Goal: Find specific page/section: Find specific page/section

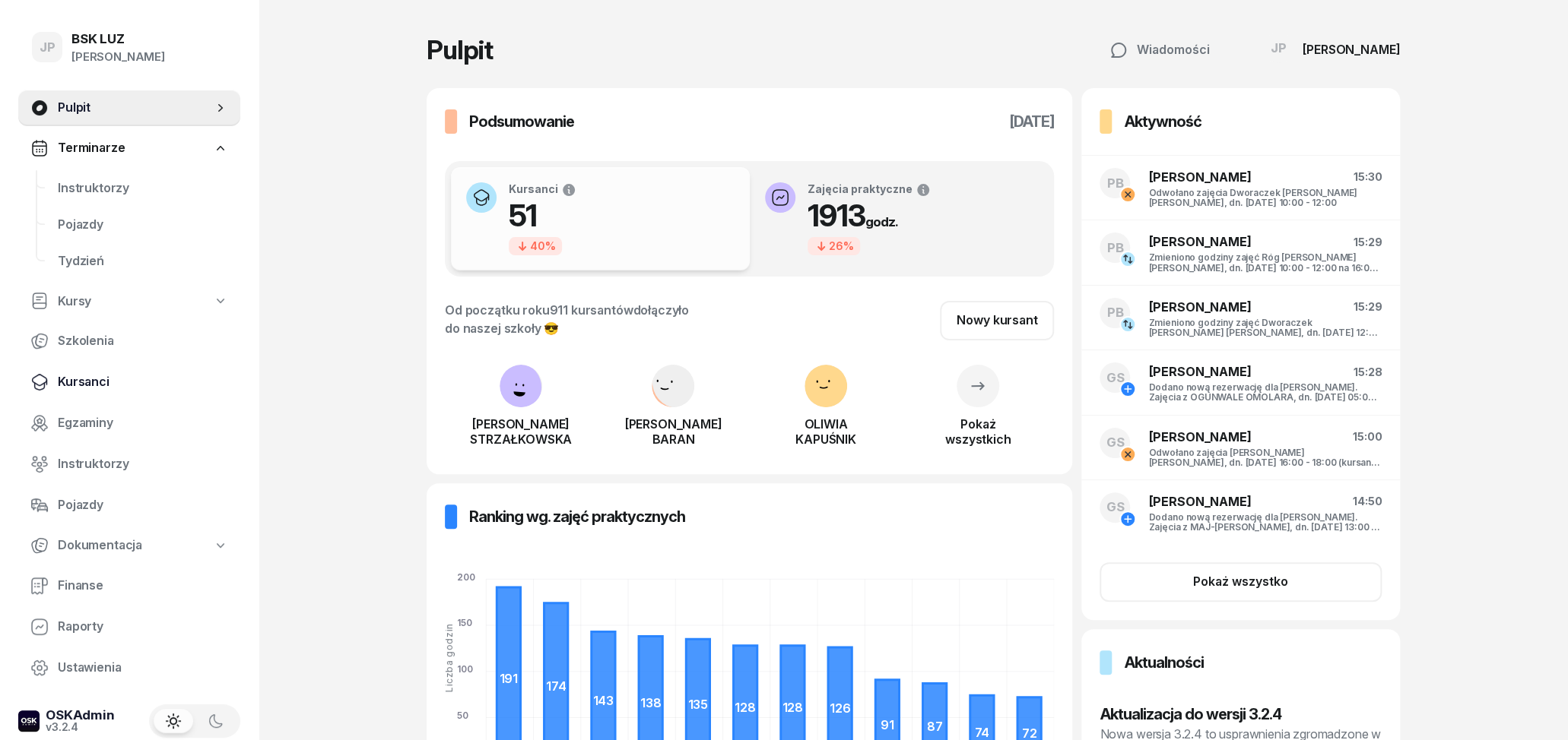
click at [83, 383] on span "Kursanci" at bounding box center [143, 382] width 171 height 19
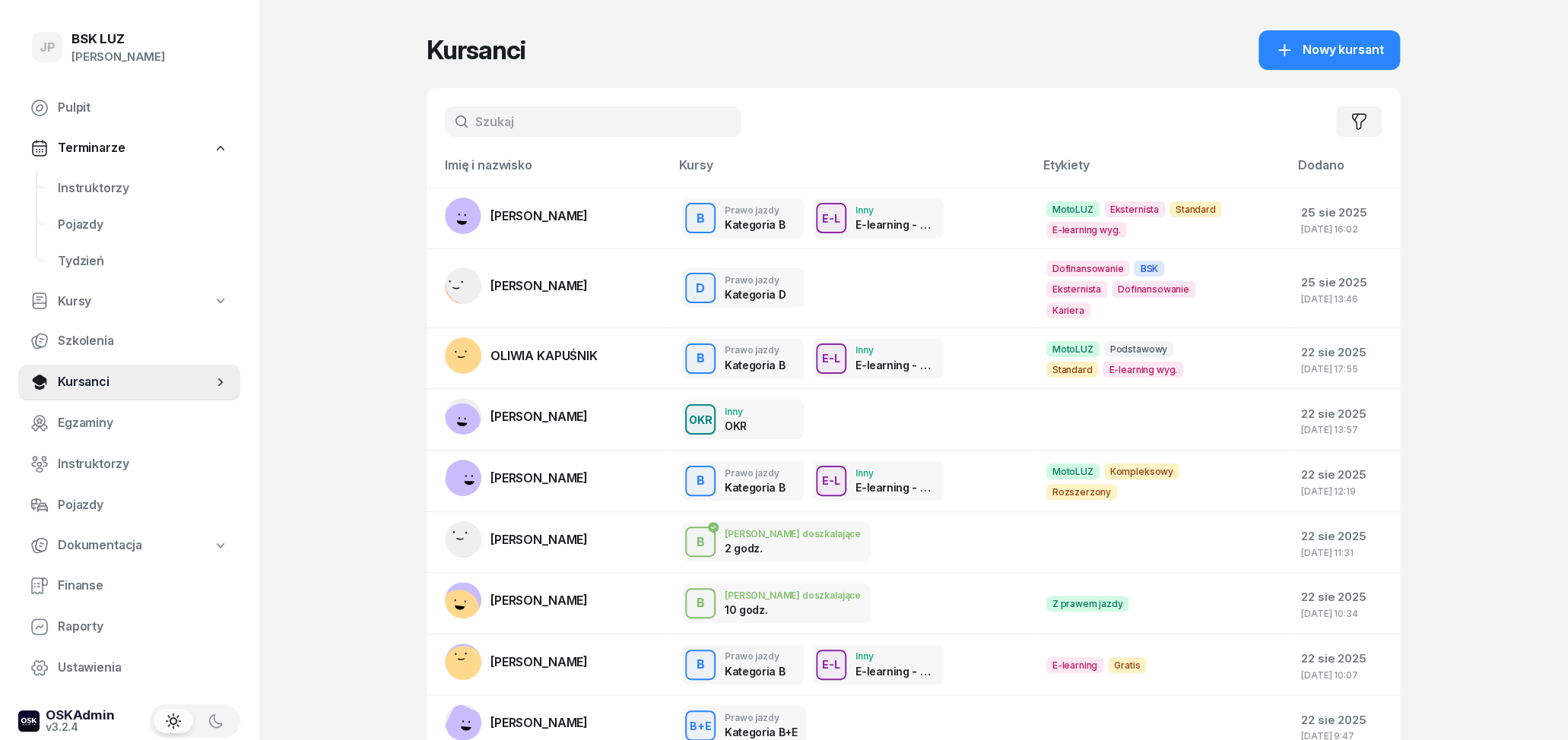
click at [494, 131] on input "text" at bounding box center [592, 121] width 296 height 30
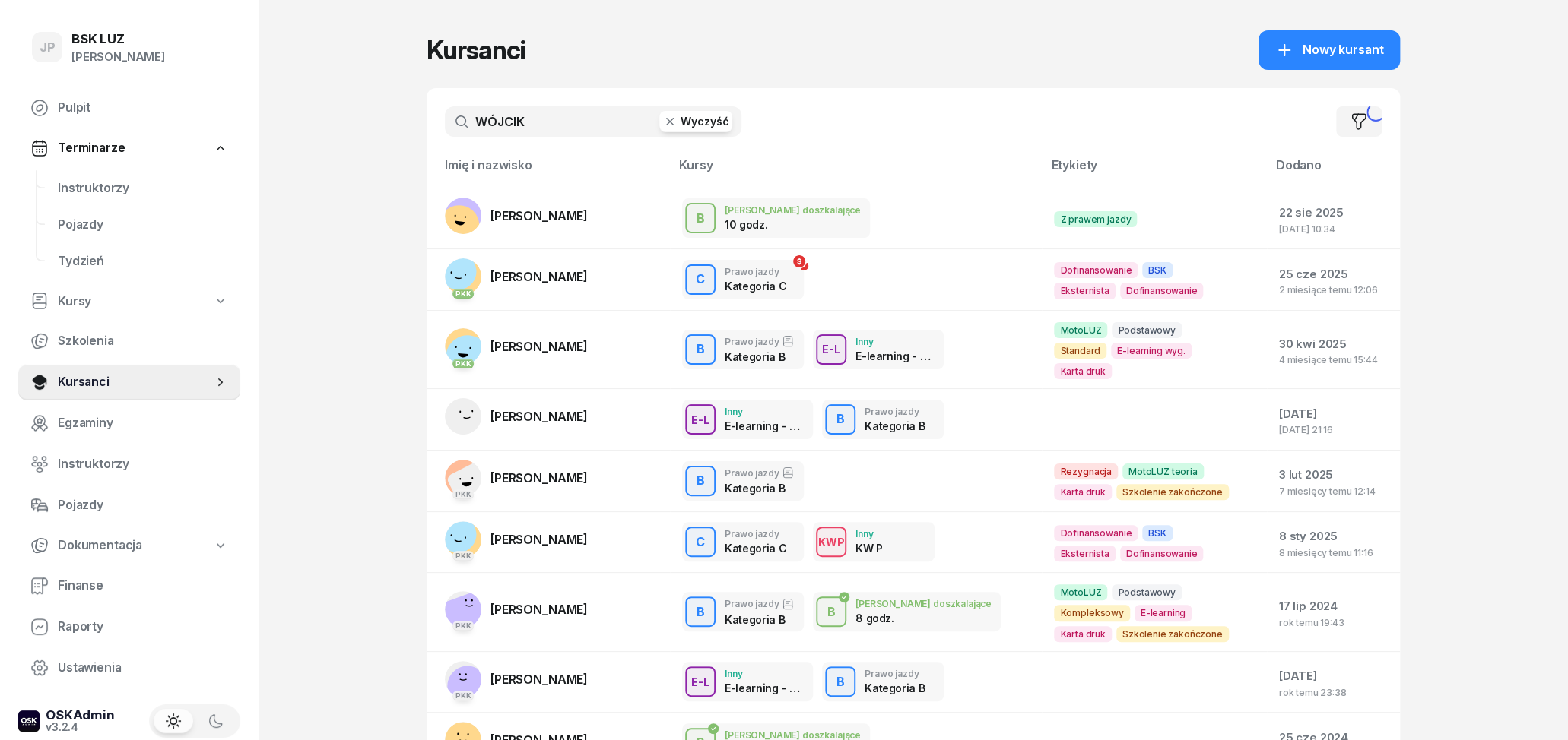
type input "WÓJCIK"
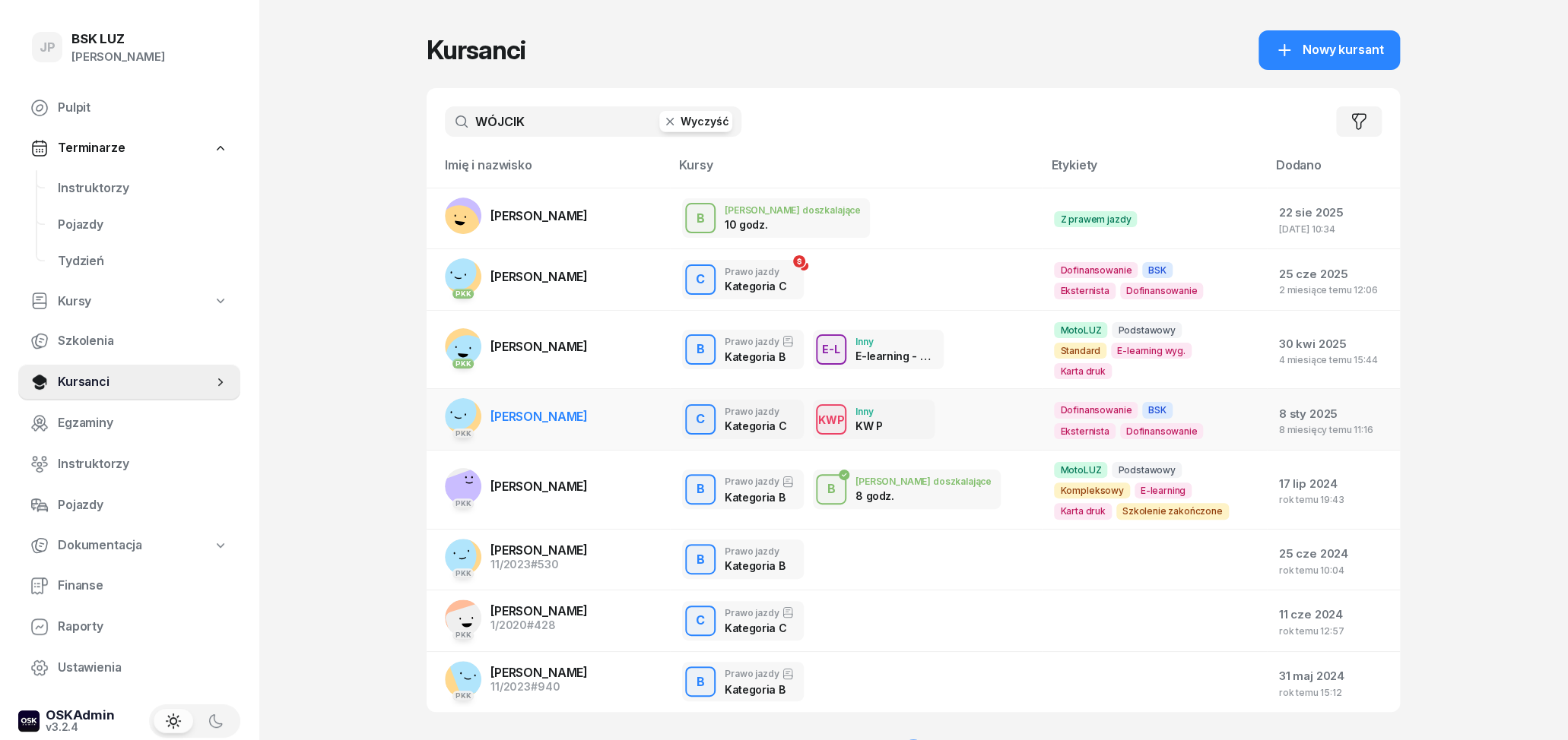
click at [530, 409] on span "[PERSON_NAME]" at bounding box center [538, 416] width 97 height 15
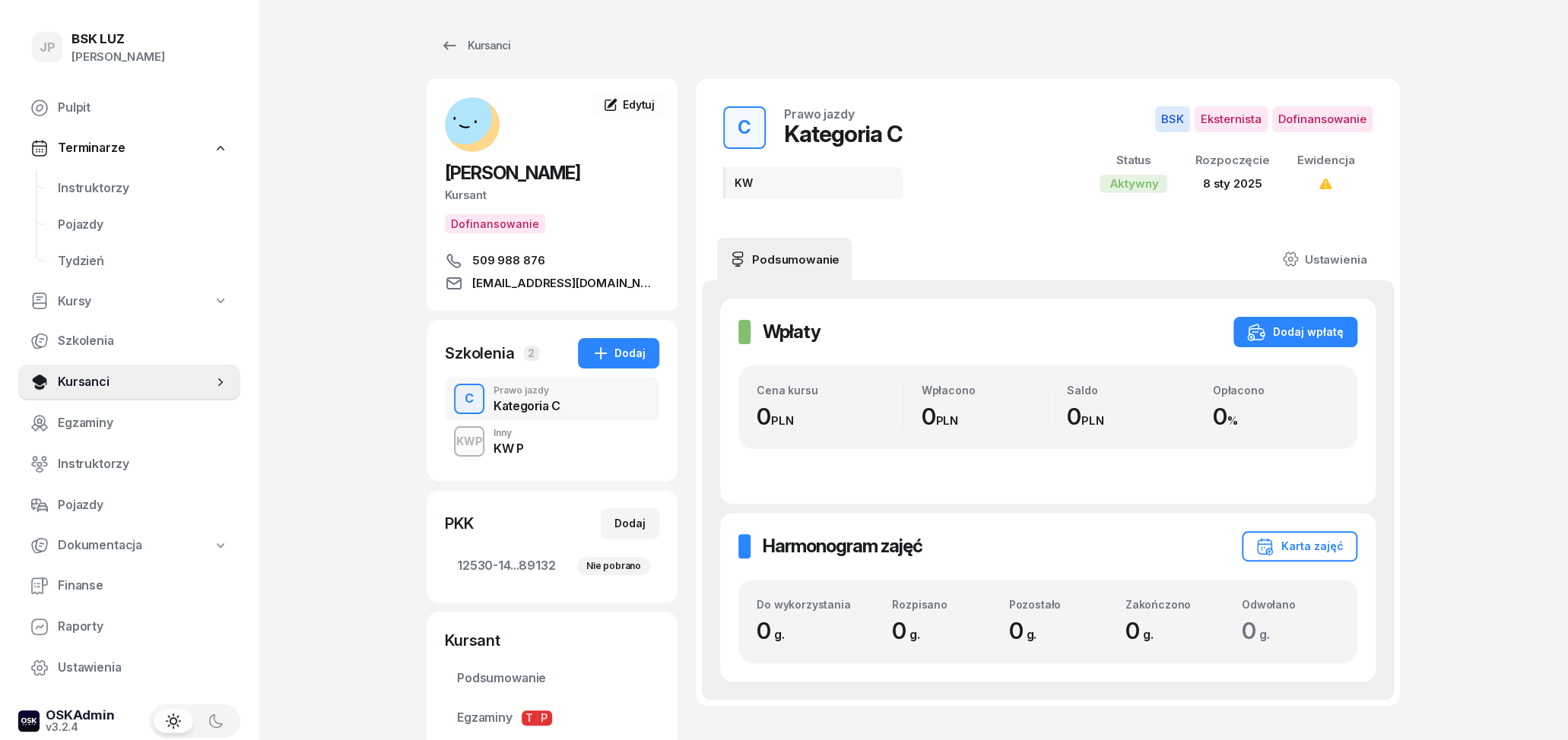
click at [516, 441] on div "KW P" at bounding box center [509, 447] width 30 height 17
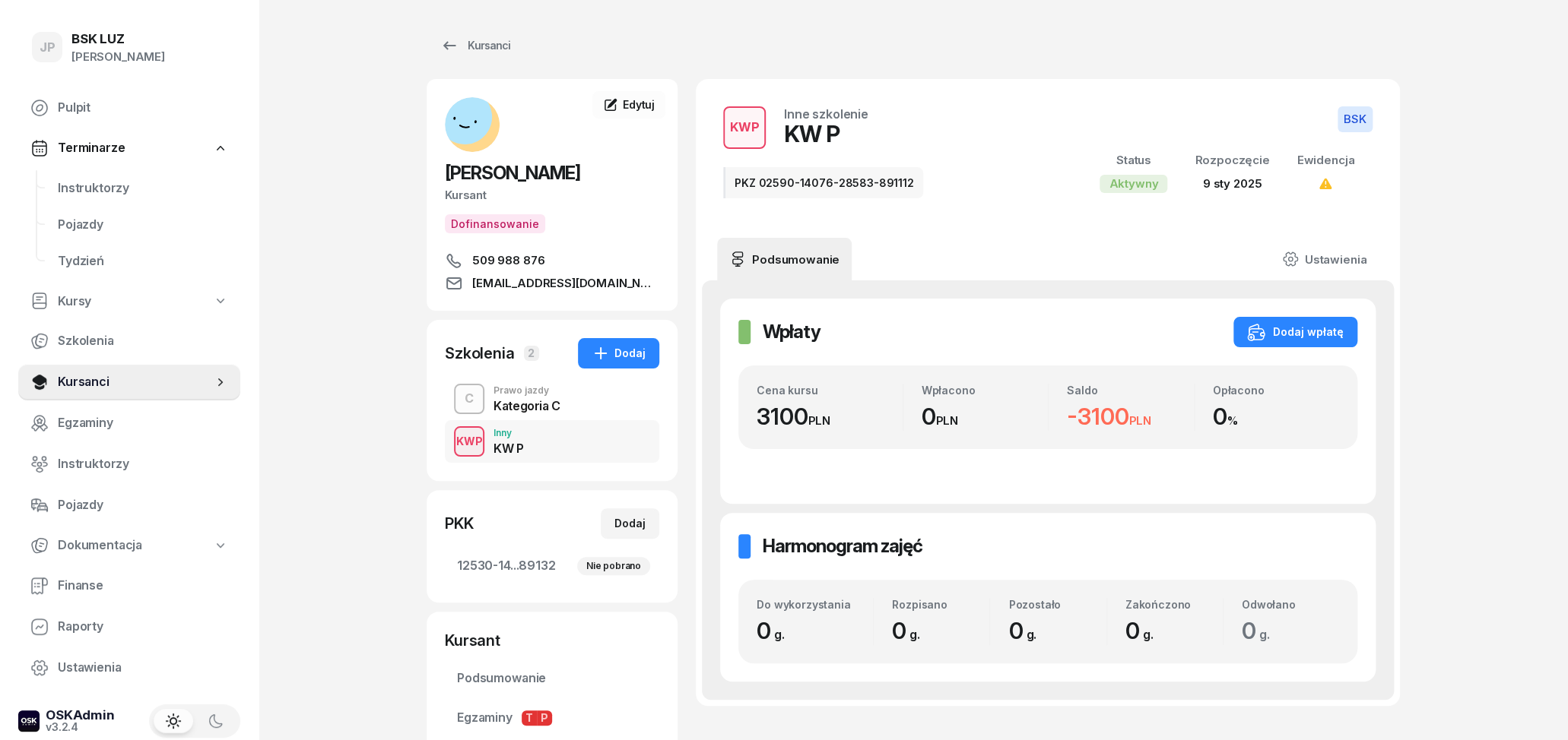
click at [501, 395] on div "Prawo jazdy" at bounding box center [527, 391] width 66 height 9
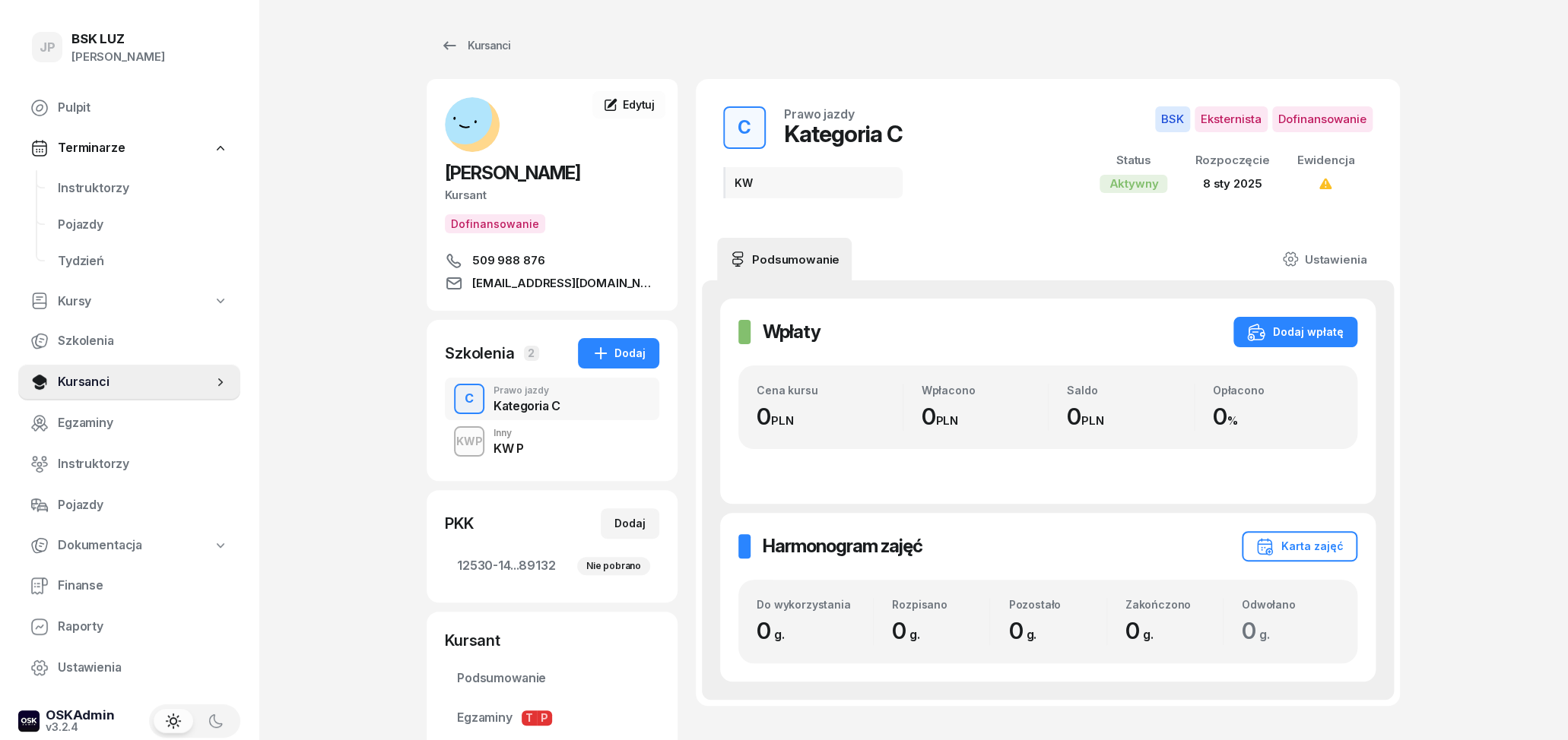
click at [499, 446] on div "KW P" at bounding box center [509, 448] width 30 height 12
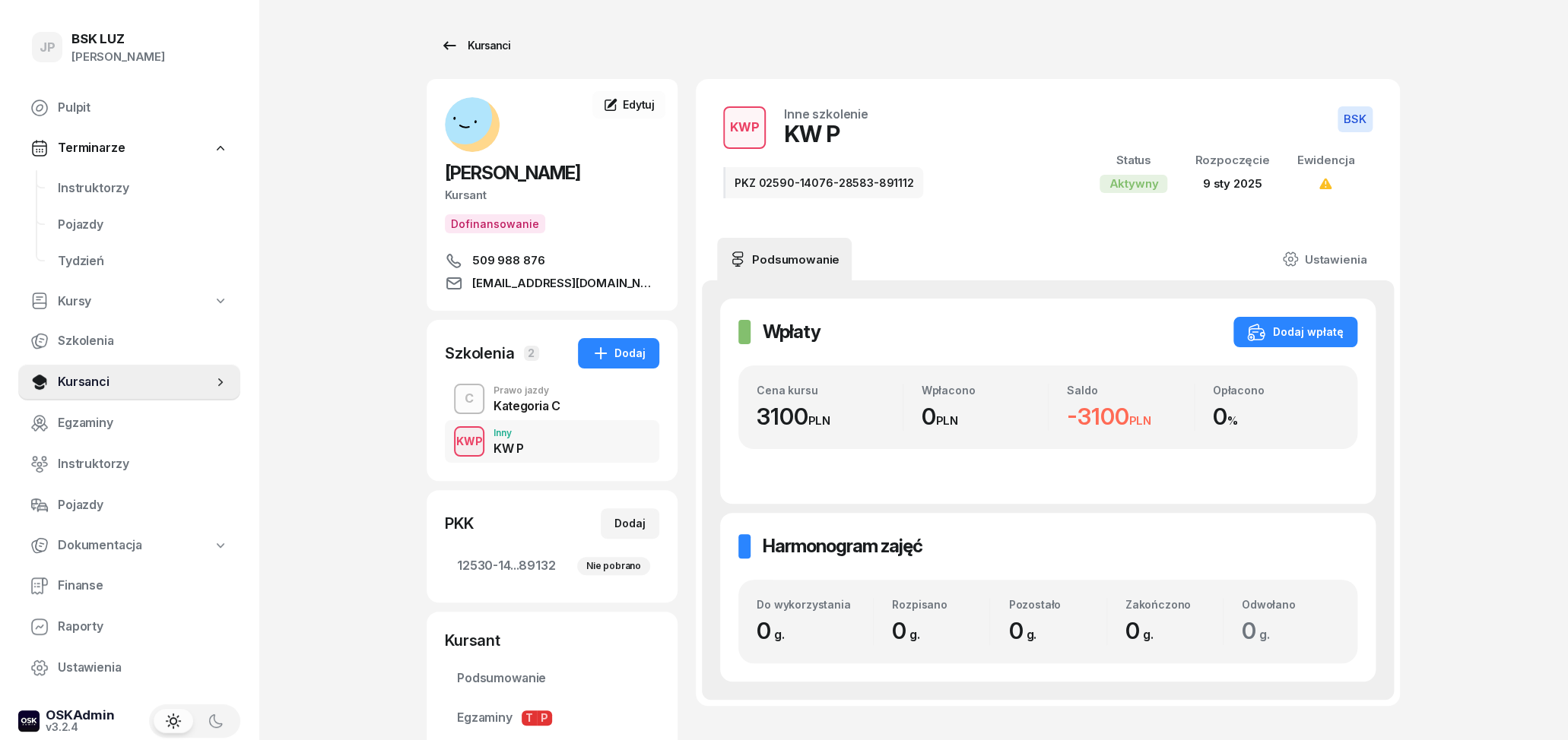
click at [437, 46] on link "Kursanci" at bounding box center [474, 45] width 97 height 30
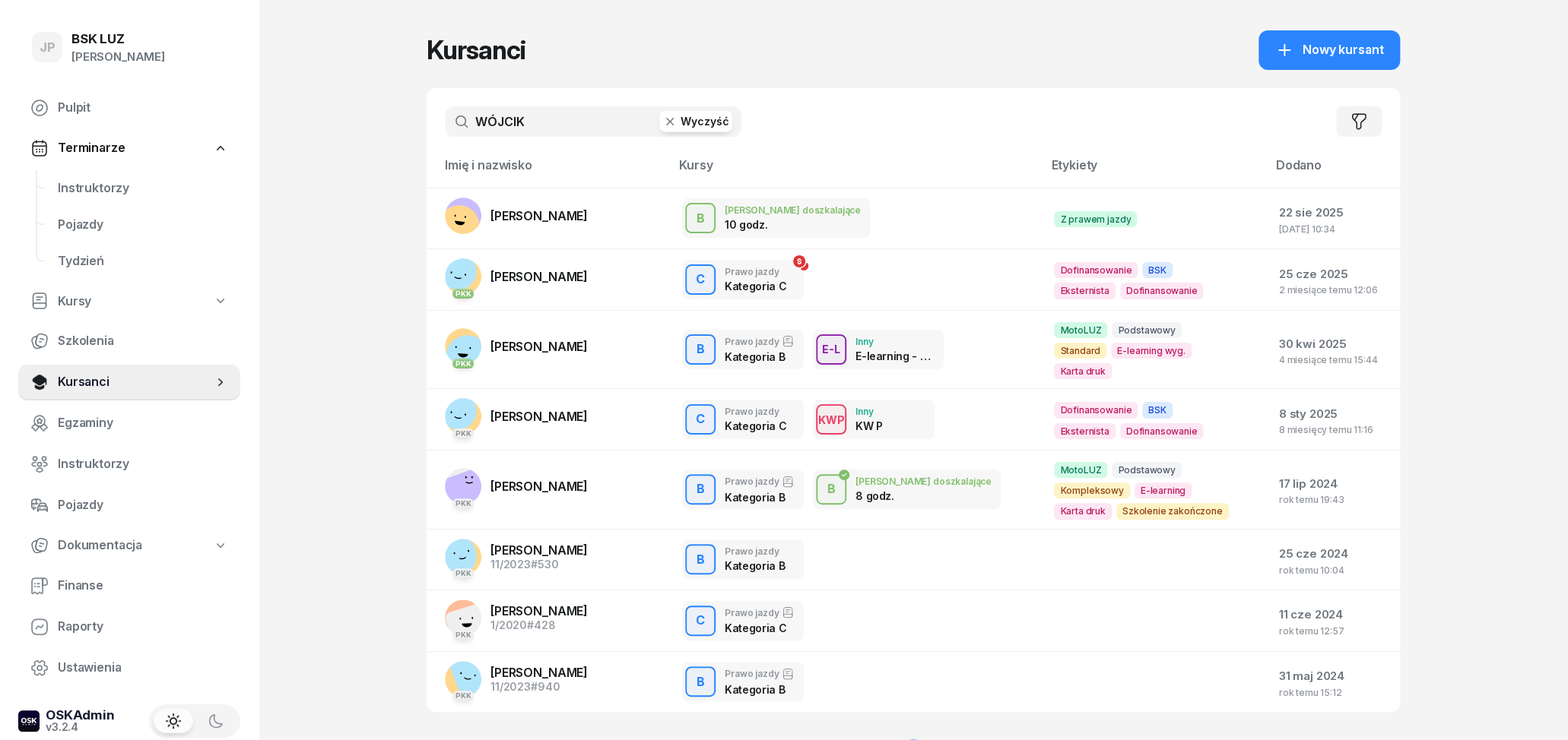
drag, startPoint x: 533, startPoint y: 125, endPoint x: 425, endPoint y: 115, distance: 108.5
click at [445, 115] on input "WÓJCIK" at bounding box center [592, 121] width 296 height 30
click at [553, 409] on span "[PERSON_NAME]" at bounding box center [538, 416] width 97 height 15
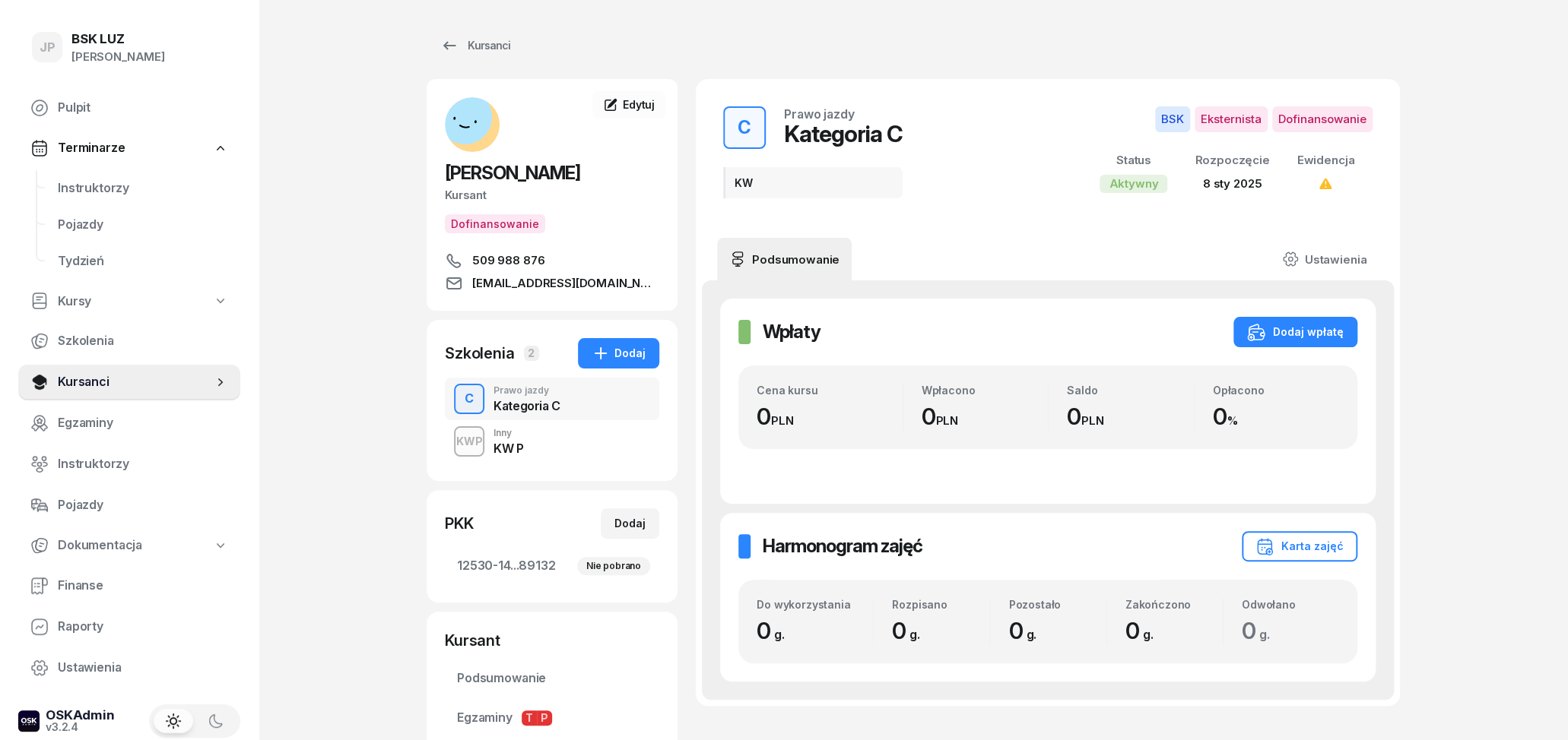
click at [545, 441] on div "KWP Inny KW P" at bounding box center [552, 442] width 214 height 42
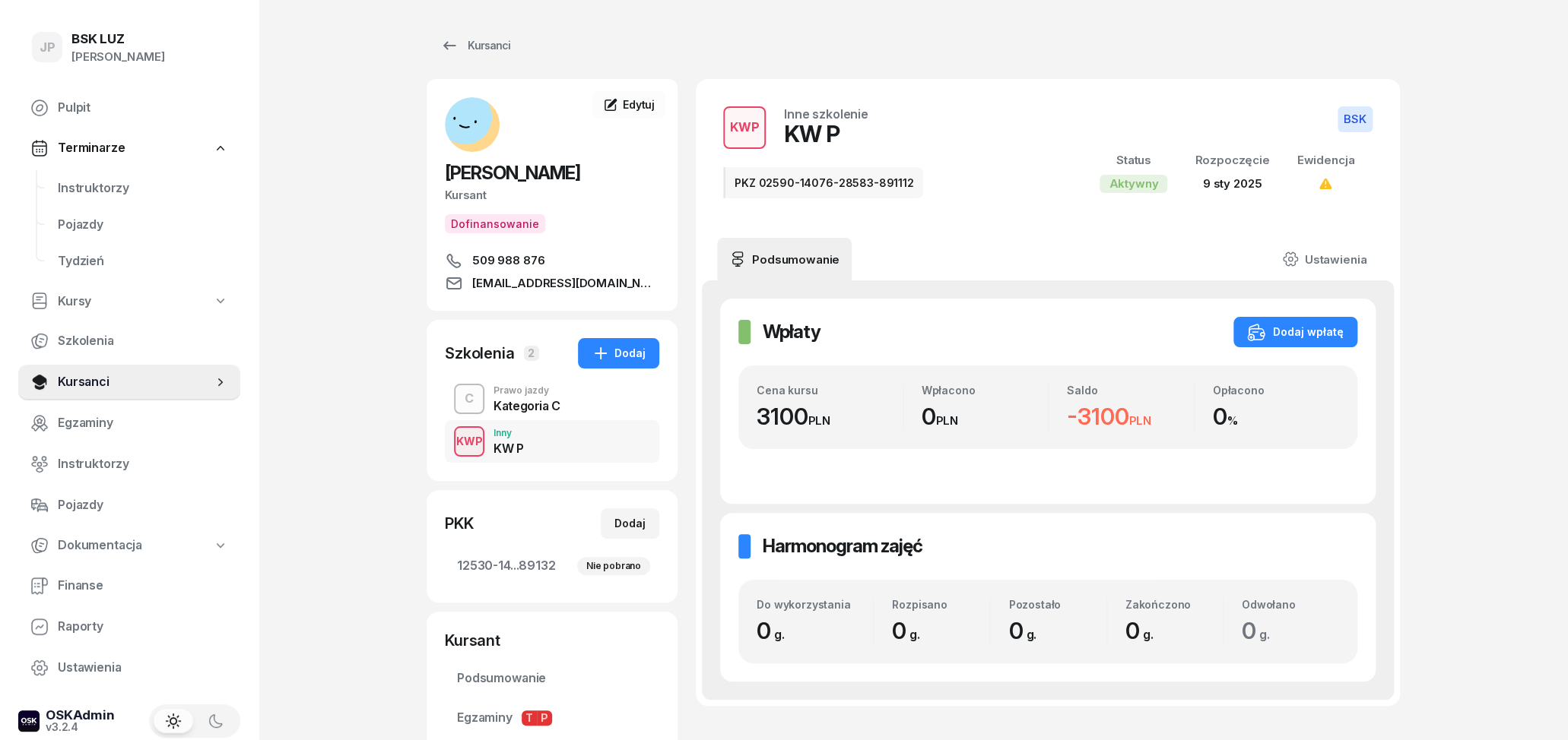
click at [537, 408] on div "Kategoria C" at bounding box center [527, 405] width 66 height 12
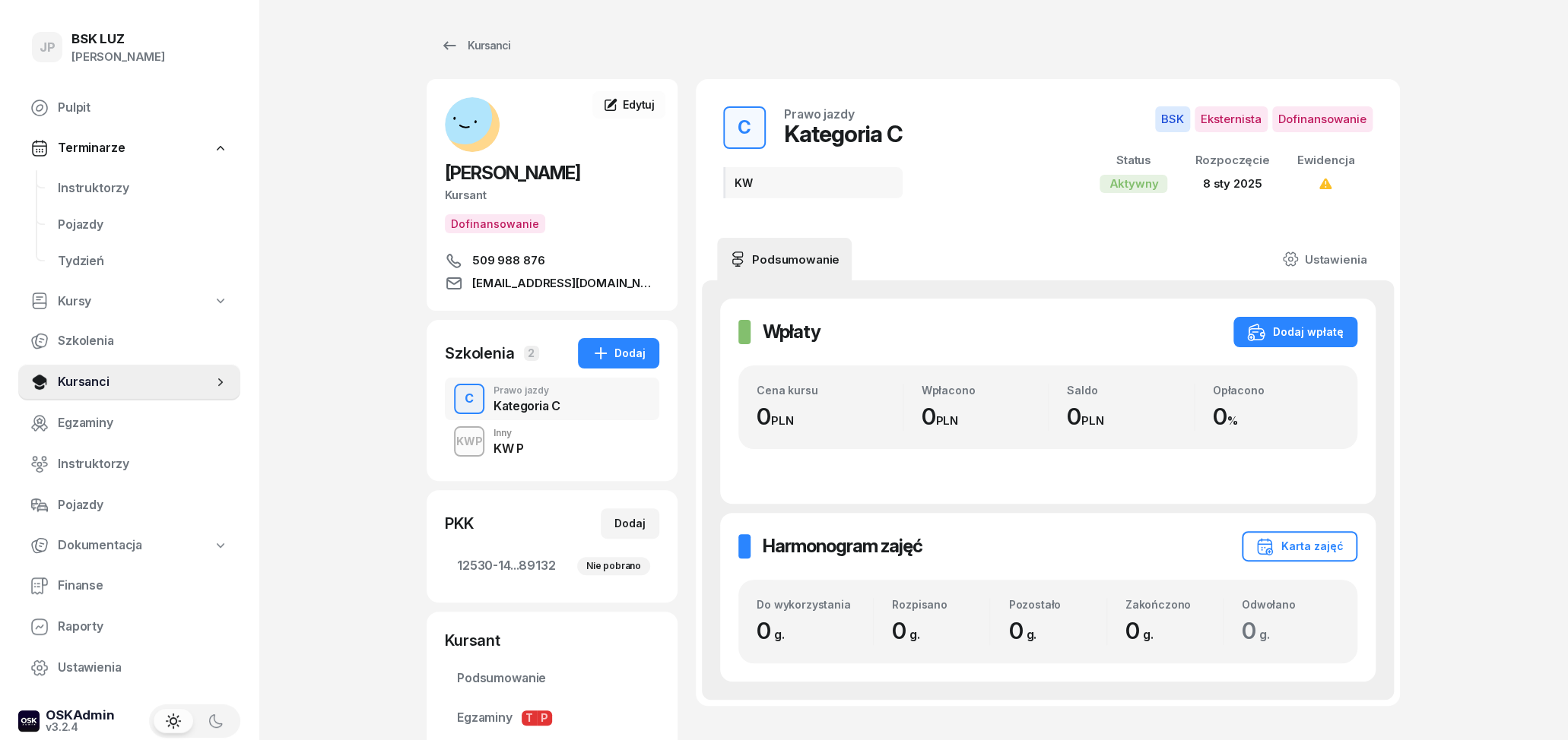
click at [544, 448] on div "KWP Inny KW P" at bounding box center [552, 442] width 214 height 42
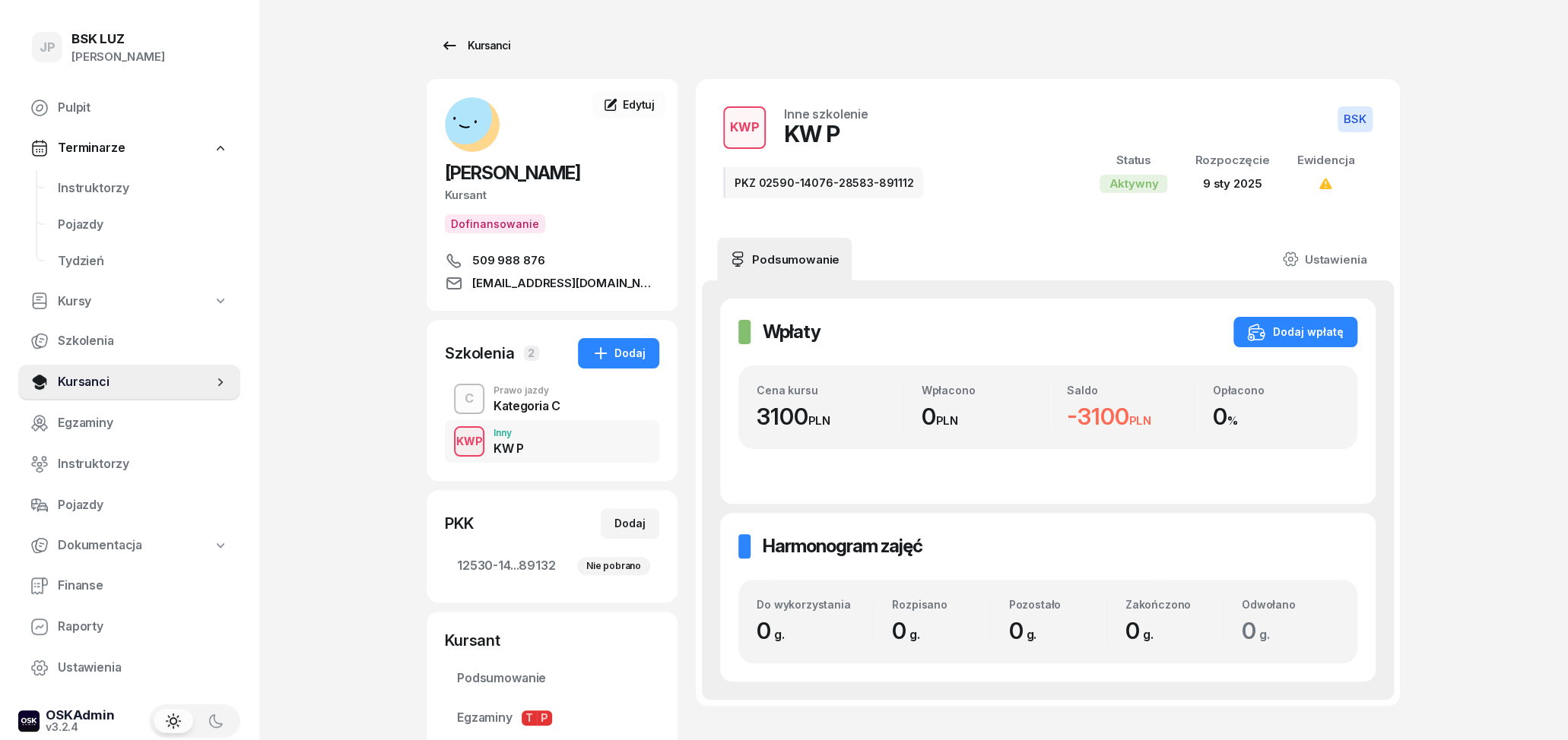
click at [426, 33] on h1 "Kursanci" at bounding box center [474, 45] width 97 height 30
click at [435, 41] on link "Kursanci" at bounding box center [474, 45] width 97 height 30
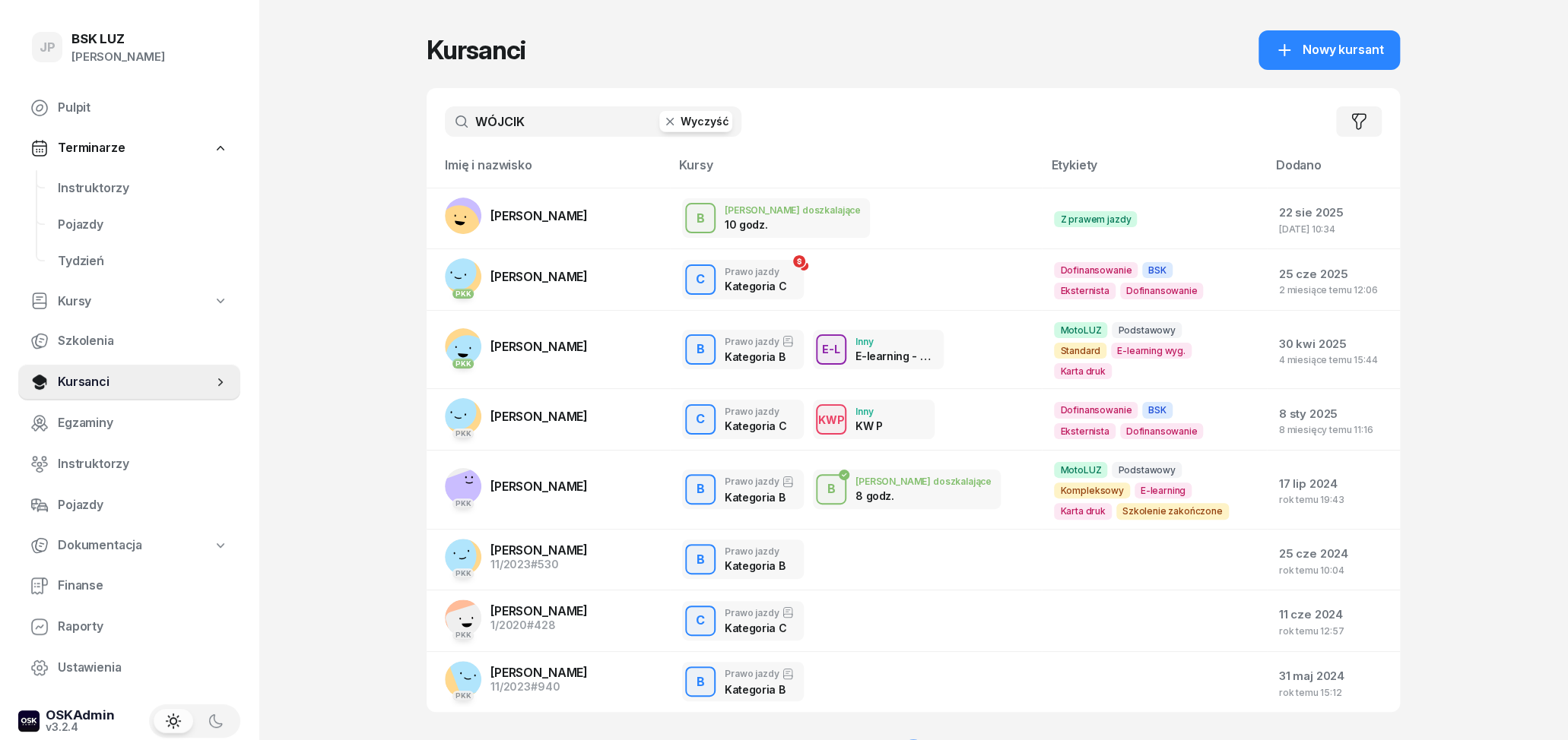
click at [670, 122] on icon "button" at bounding box center [670, 122] width 15 height 15
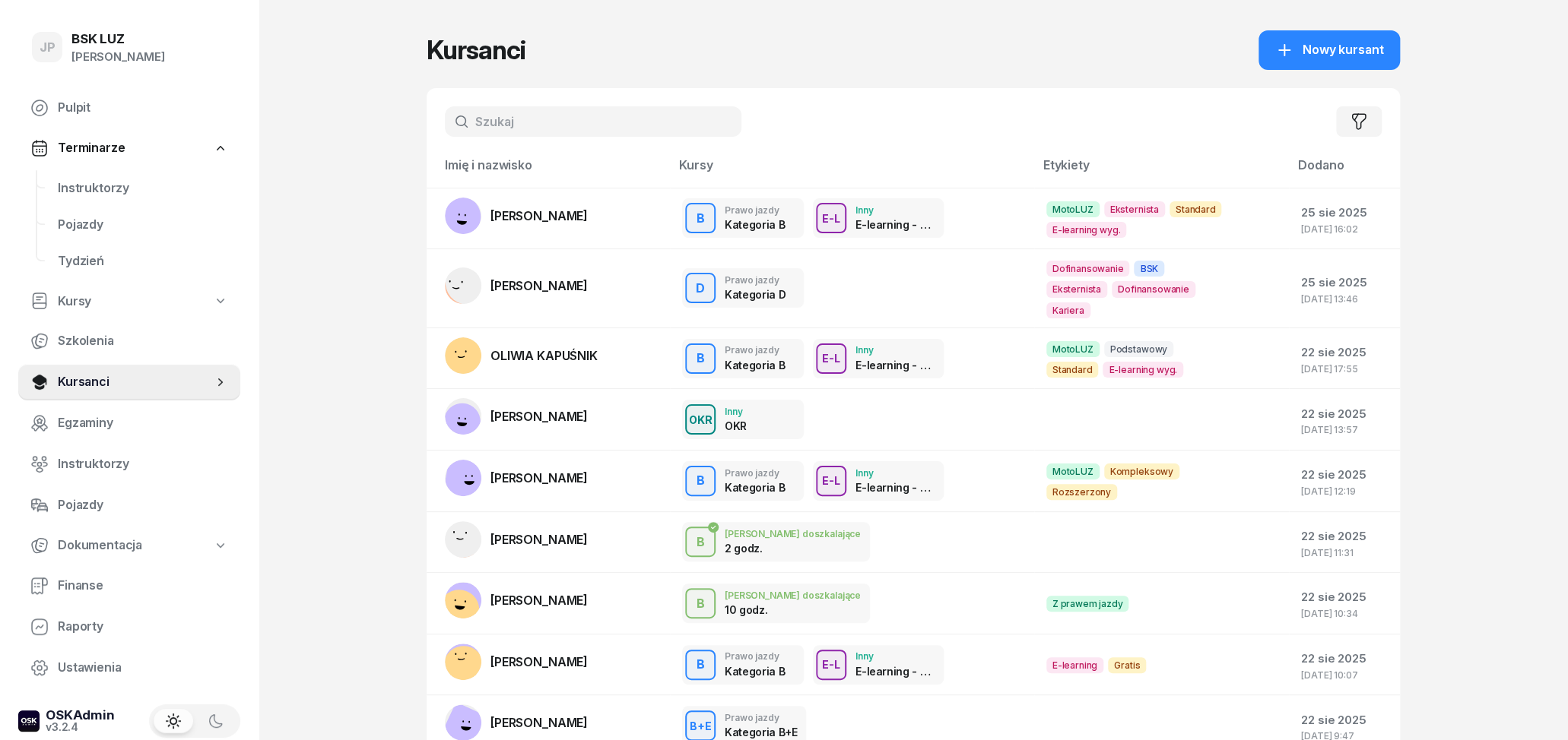
click at [566, 128] on input "text" at bounding box center [592, 121] width 296 height 30
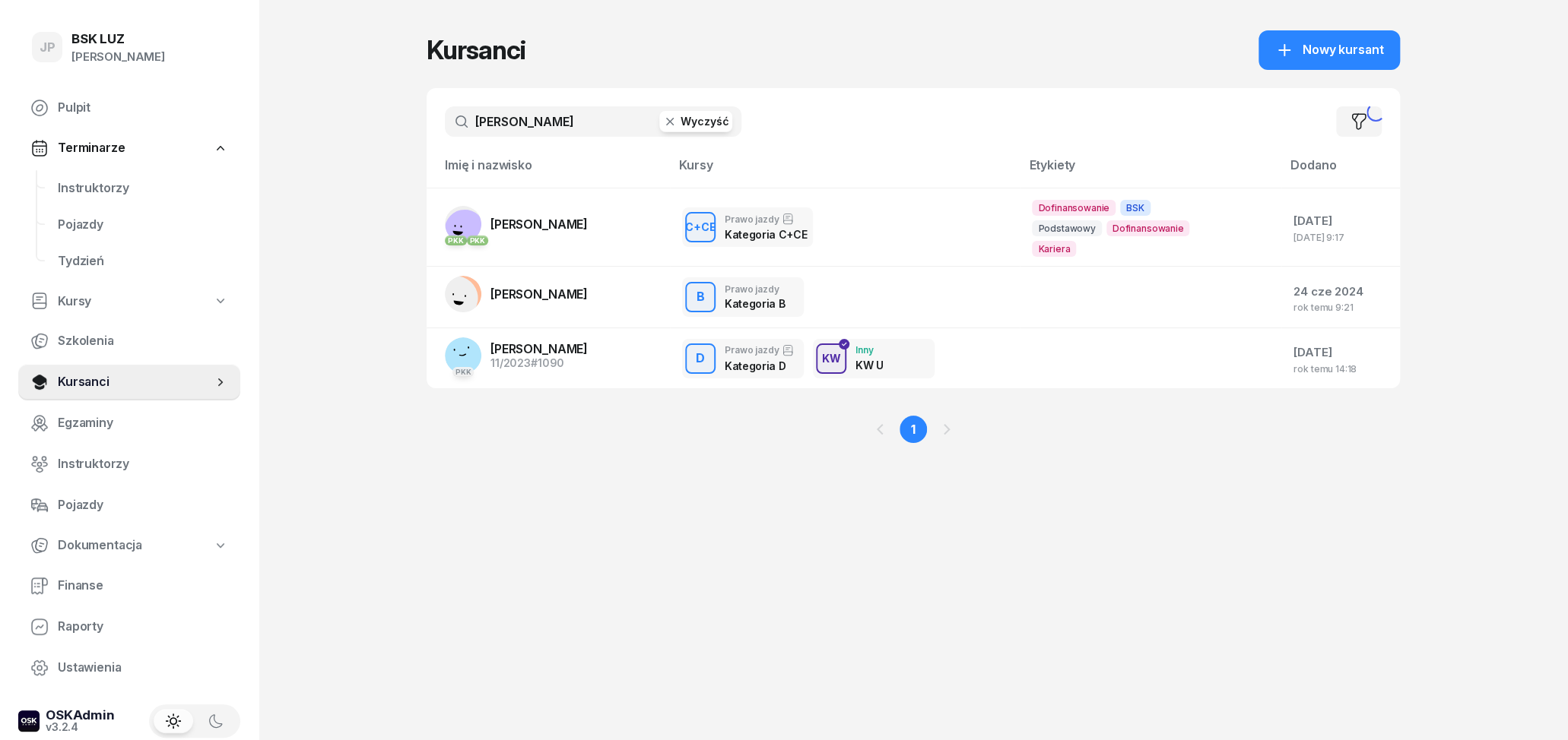
type input "[PERSON_NAME]"
click at [584, 224] on span "[PERSON_NAME]" at bounding box center [538, 224] width 97 height 15
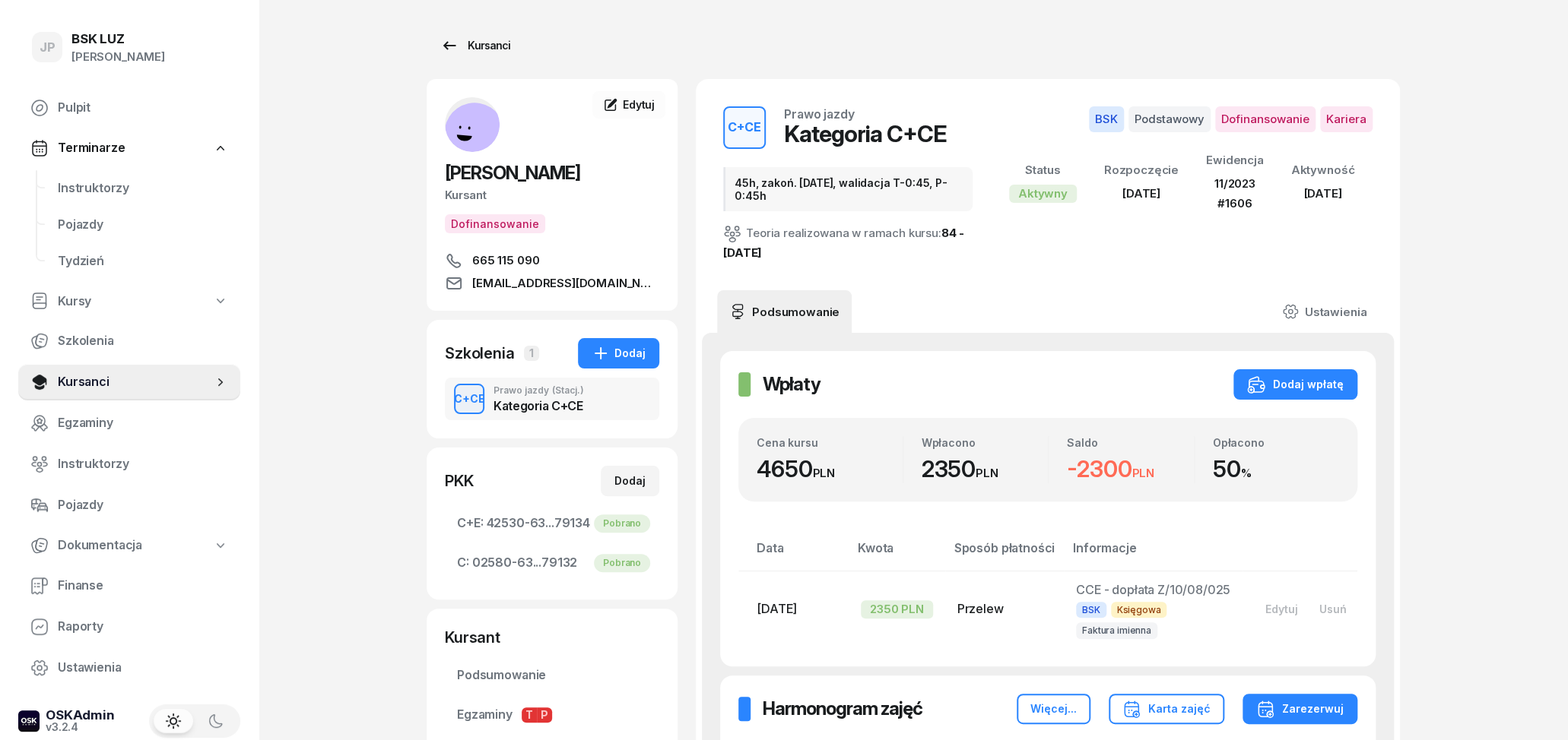
click at [464, 37] on link "Kursanci" at bounding box center [474, 45] width 97 height 30
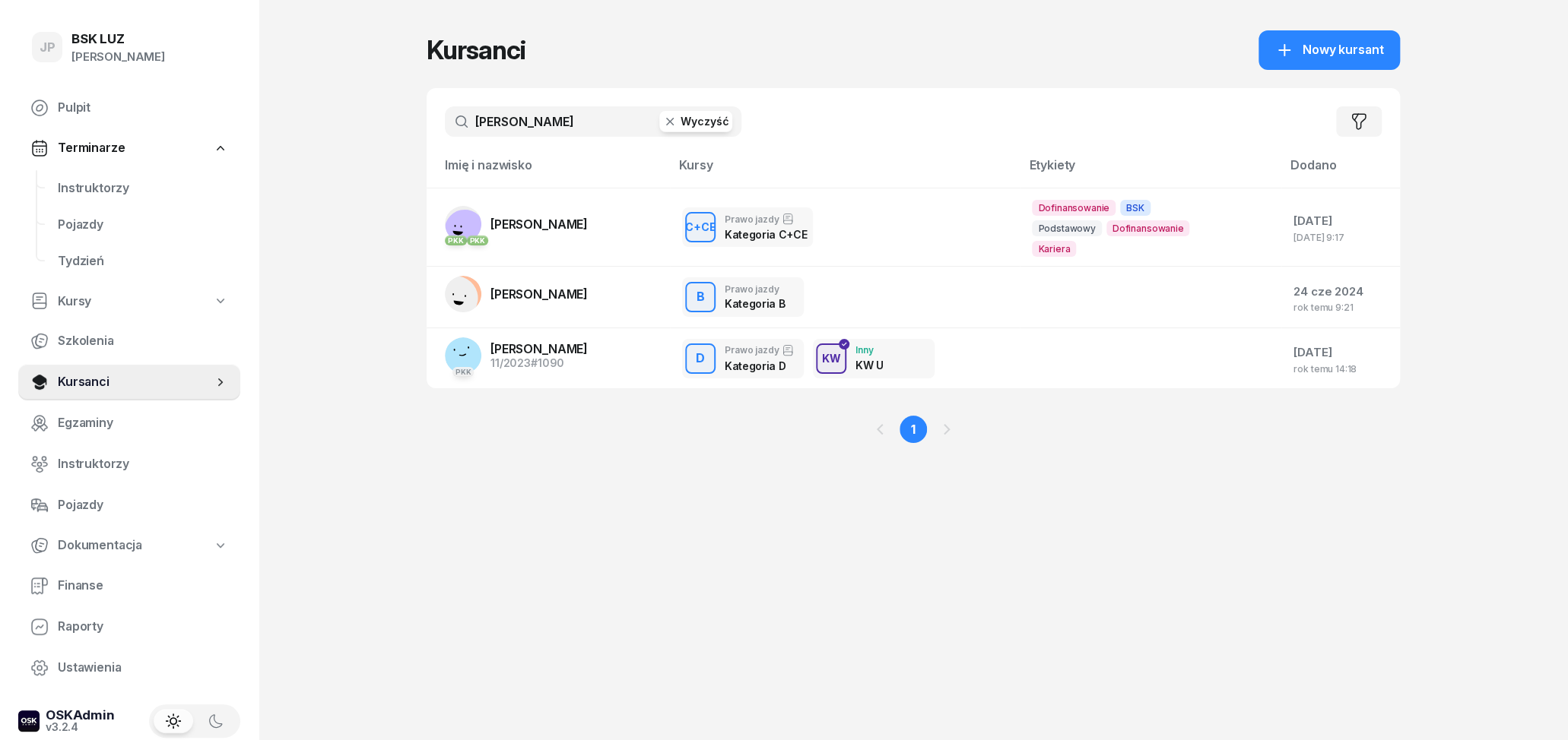
drag, startPoint x: 557, startPoint y: 119, endPoint x: 299, endPoint y: 131, distance: 258.3
click at [445, 130] on input "[PERSON_NAME]" at bounding box center [592, 121] width 296 height 30
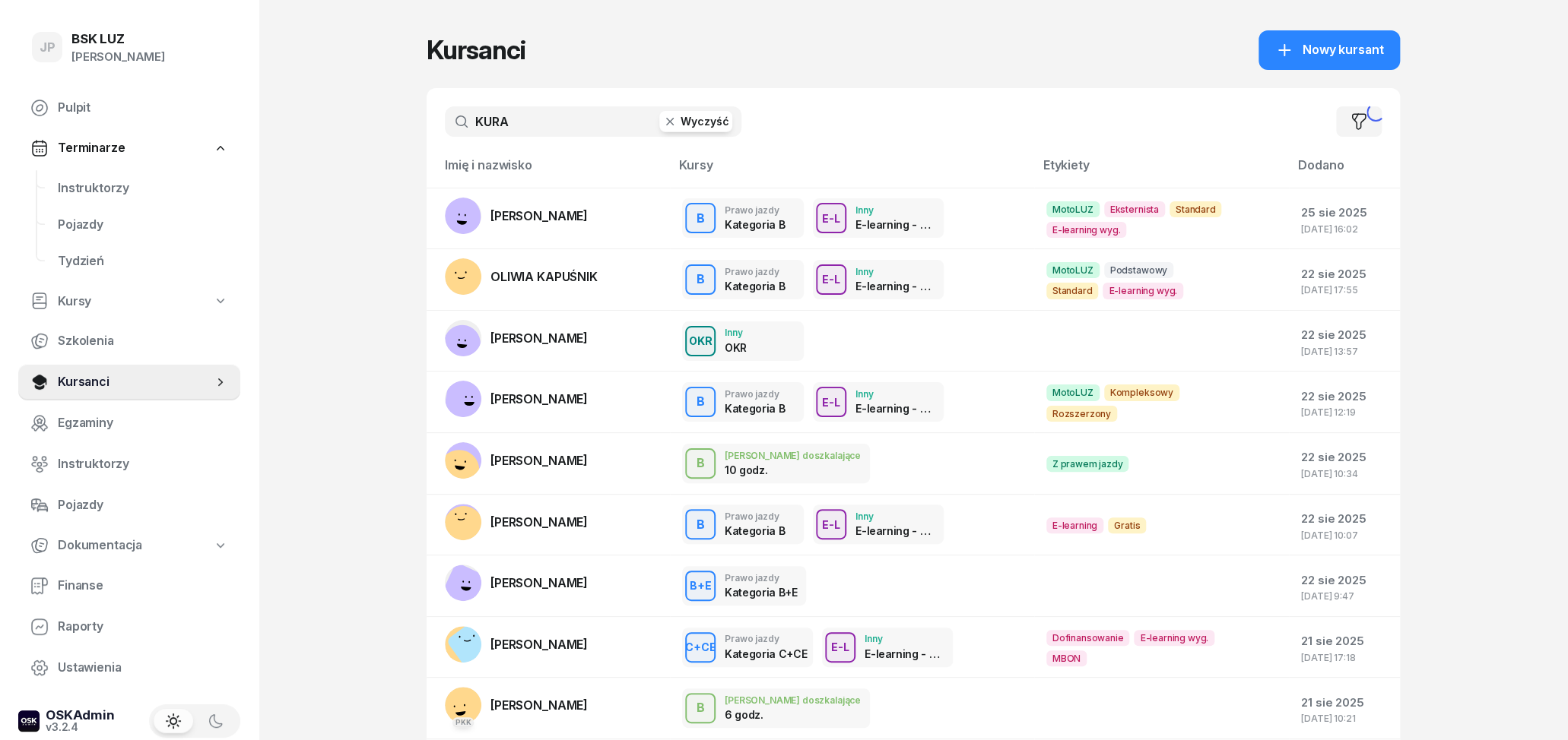
type input "KURA"
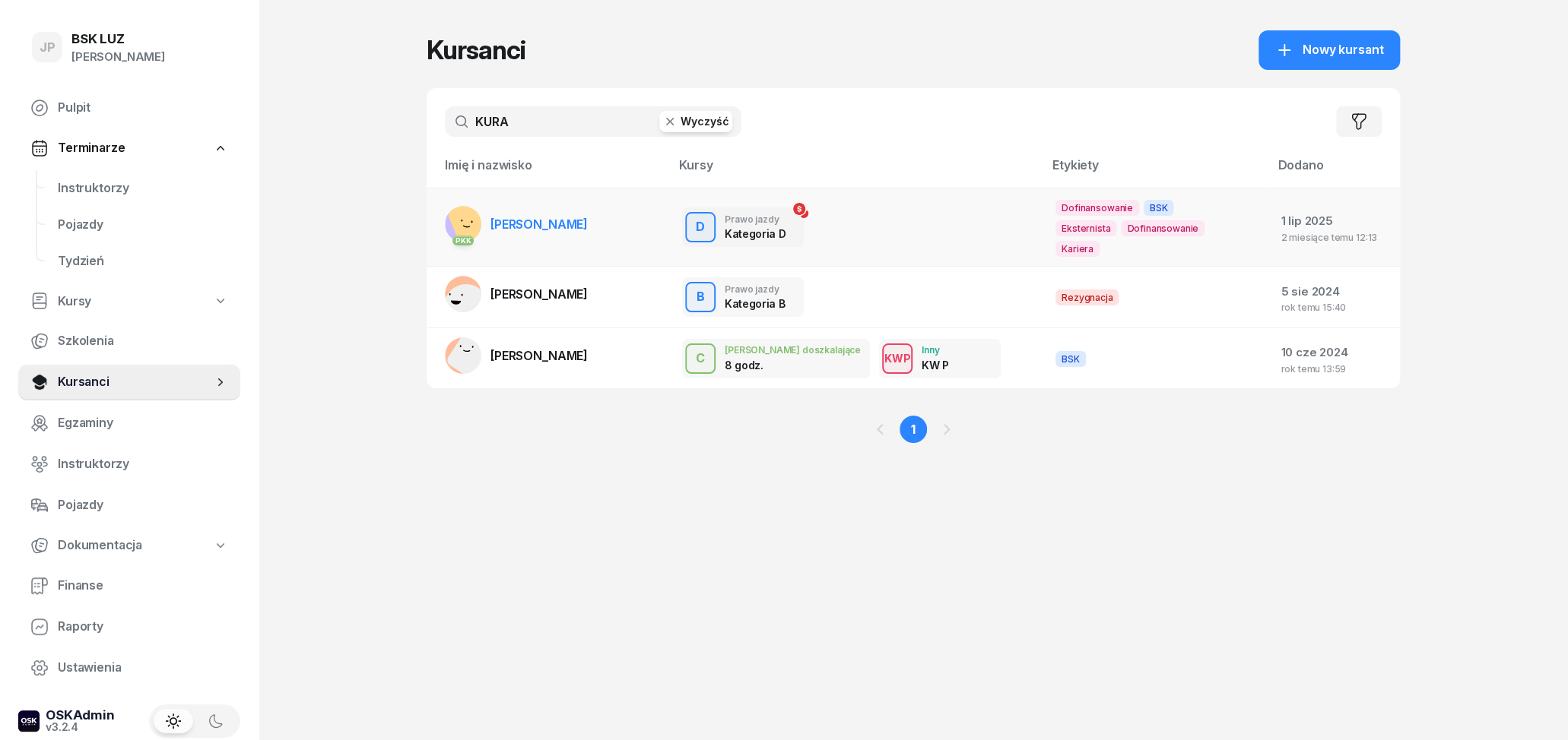
click at [554, 221] on span "[PERSON_NAME]" at bounding box center [538, 224] width 97 height 15
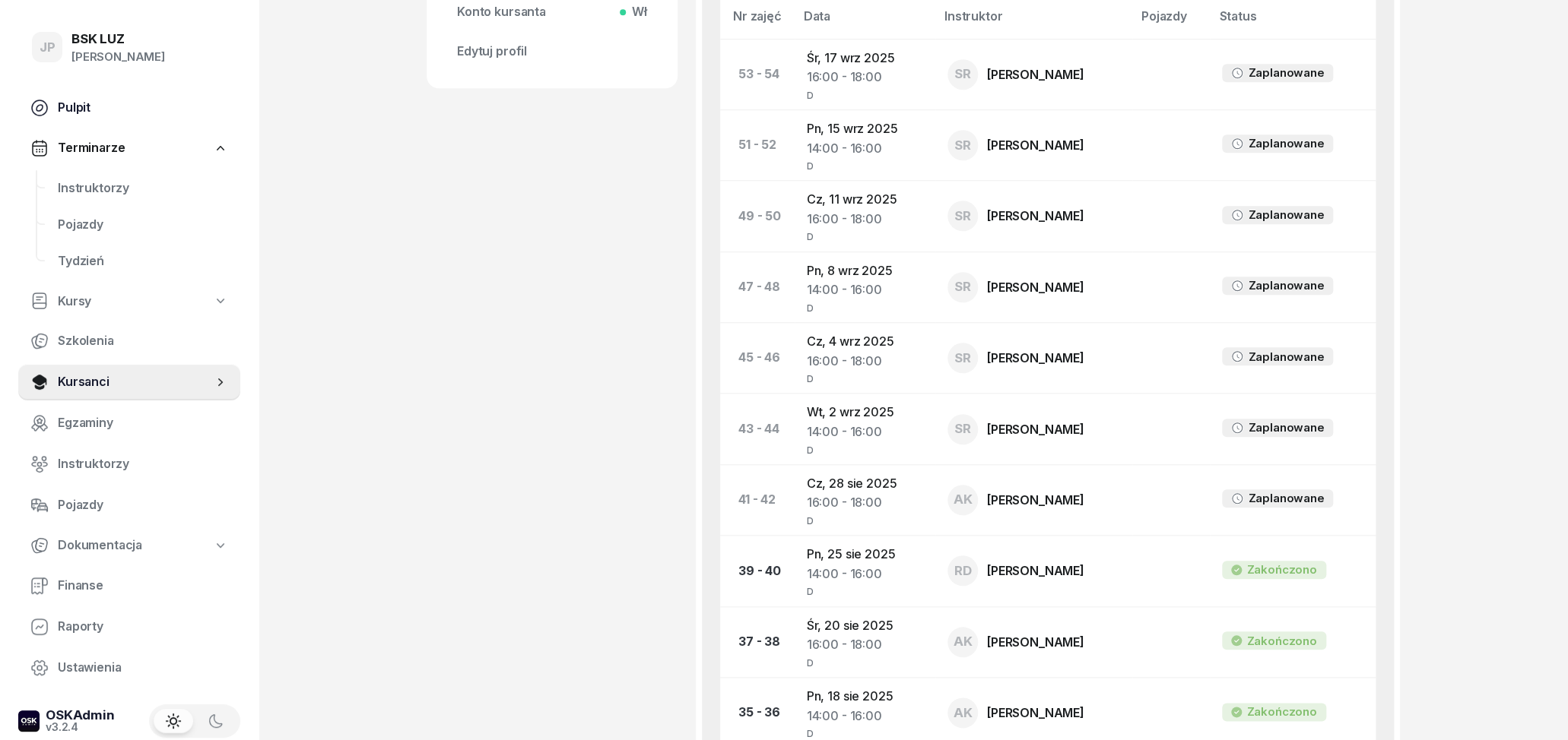
scroll to position [711, 0]
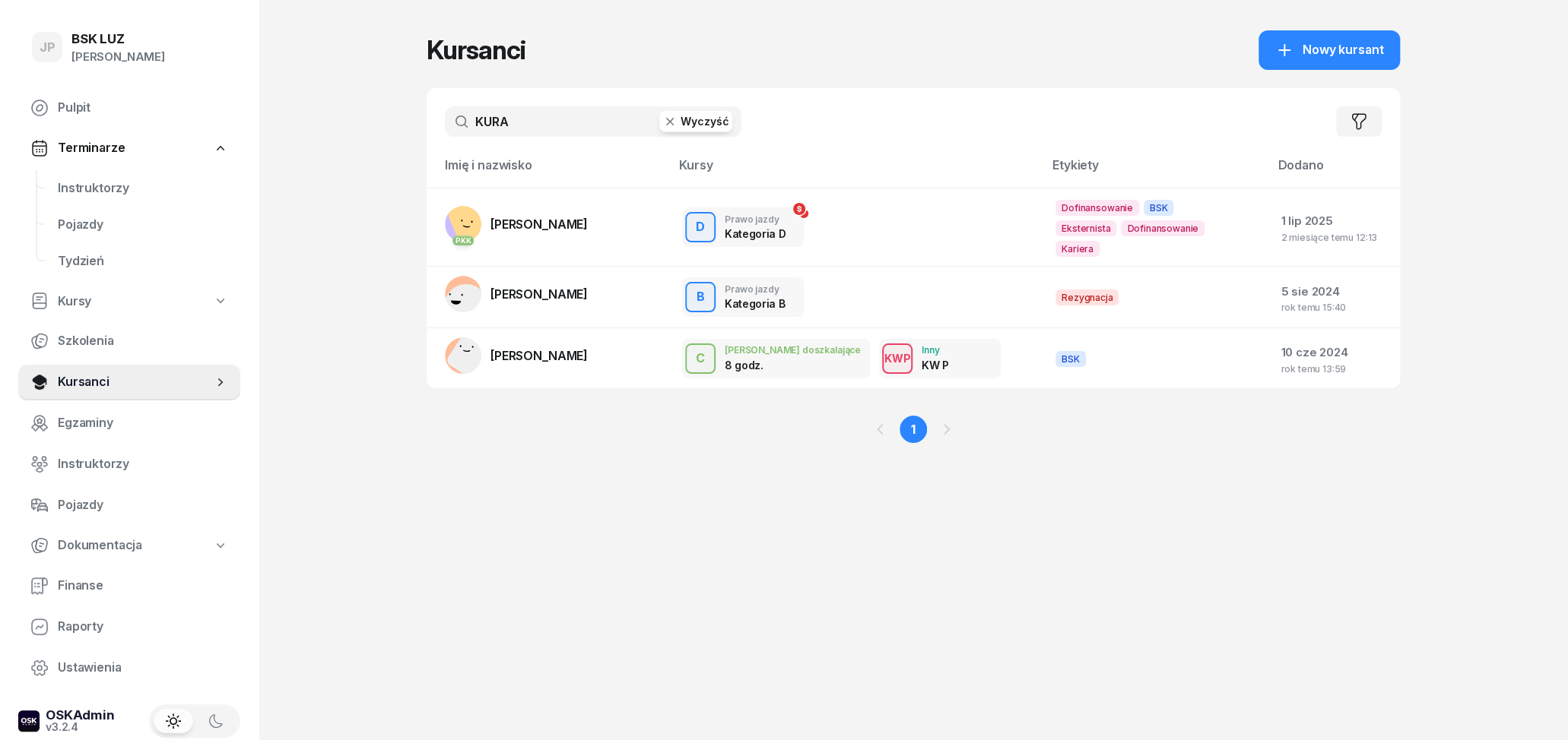
drag, startPoint x: 549, startPoint y: 116, endPoint x: 400, endPoint y: 128, distance: 149.5
click at [445, 128] on input "KURA" at bounding box center [592, 121] width 296 height 30
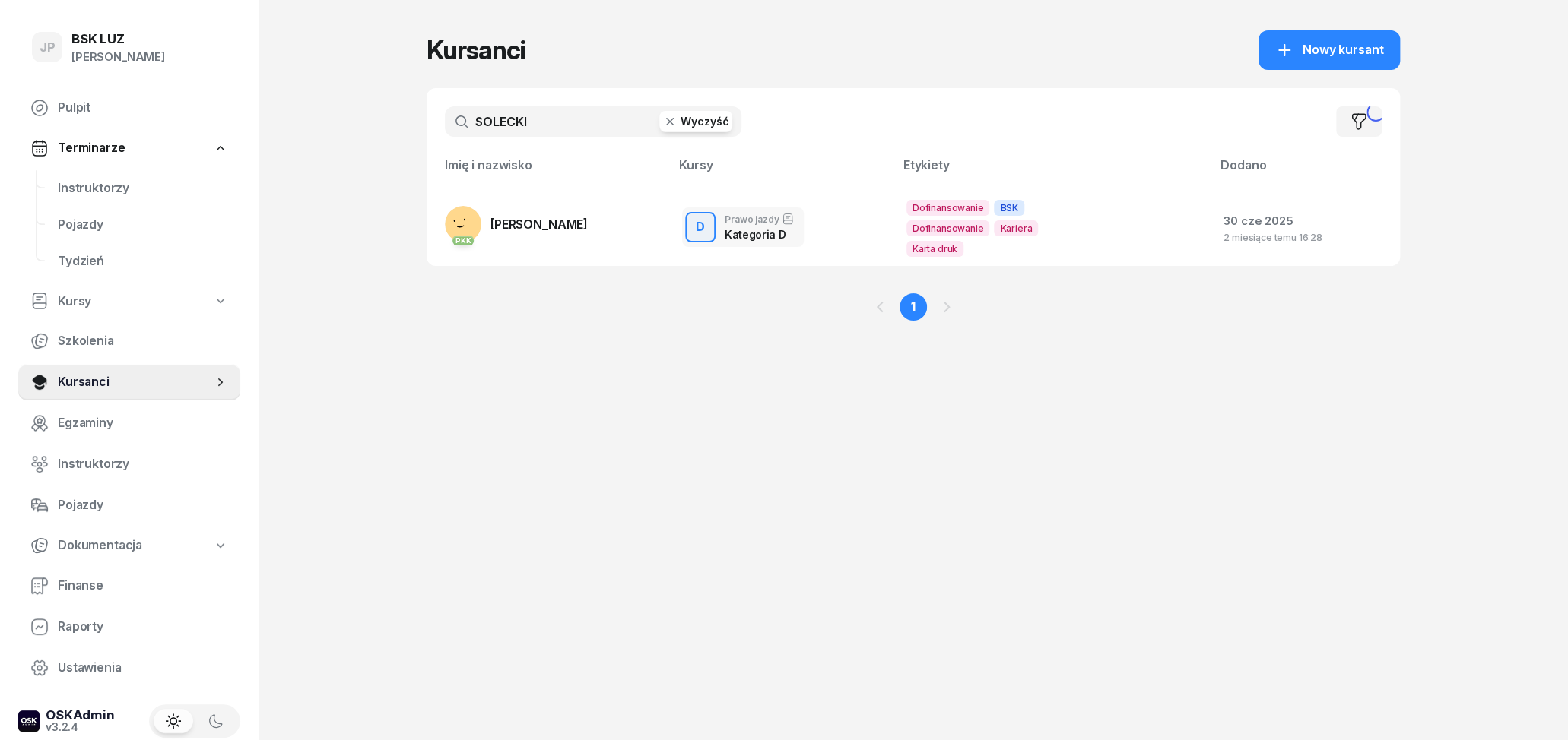
type input "SOLECKI"
click at [627, 256] on td "PKK [PERSON_NAME]" at bounding box center [548, 226] width 244 height 78
